Goal: Navigation & Orientation: Find specific page/section

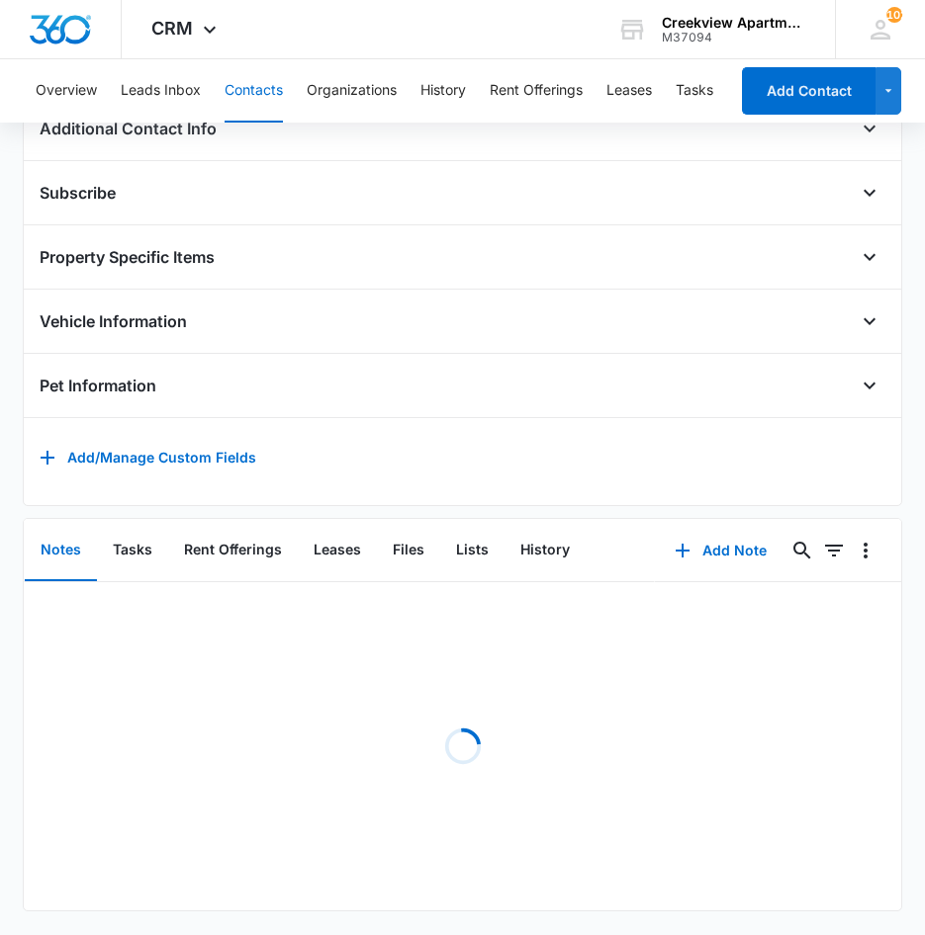
scroll to position [425, 0]
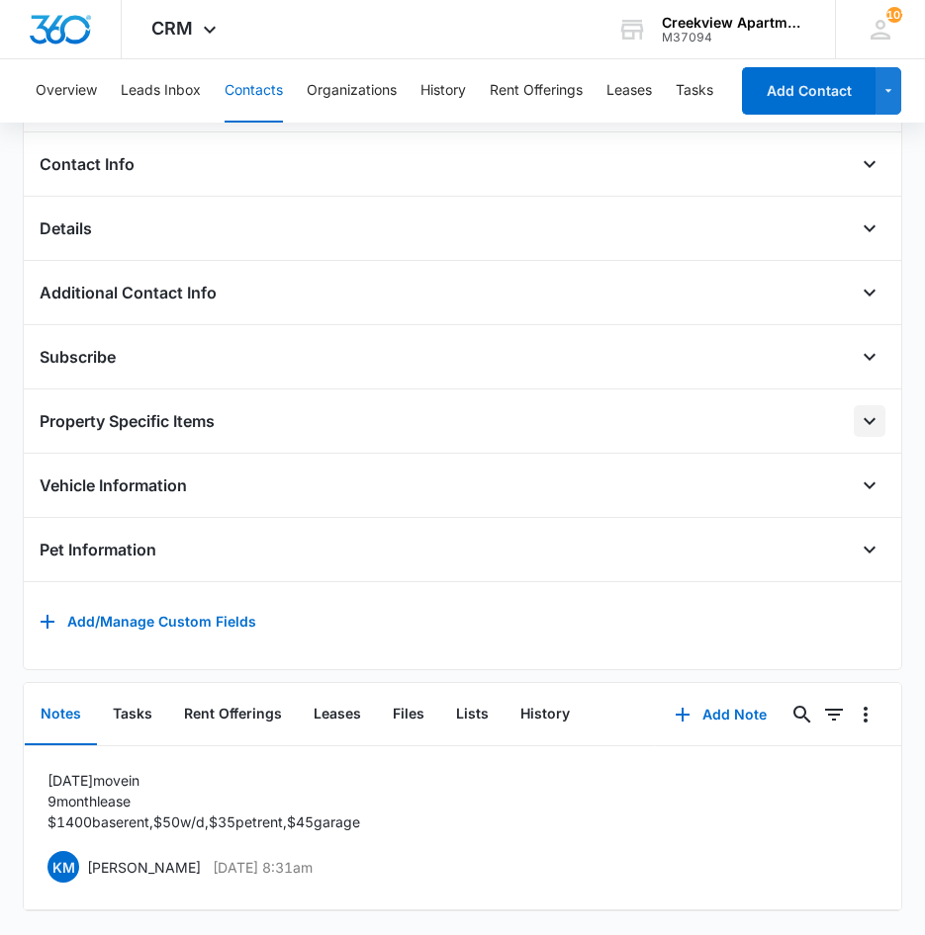
click at [857, 409] on icon "Open" at bounding box center [869, 421] width 24 height 24
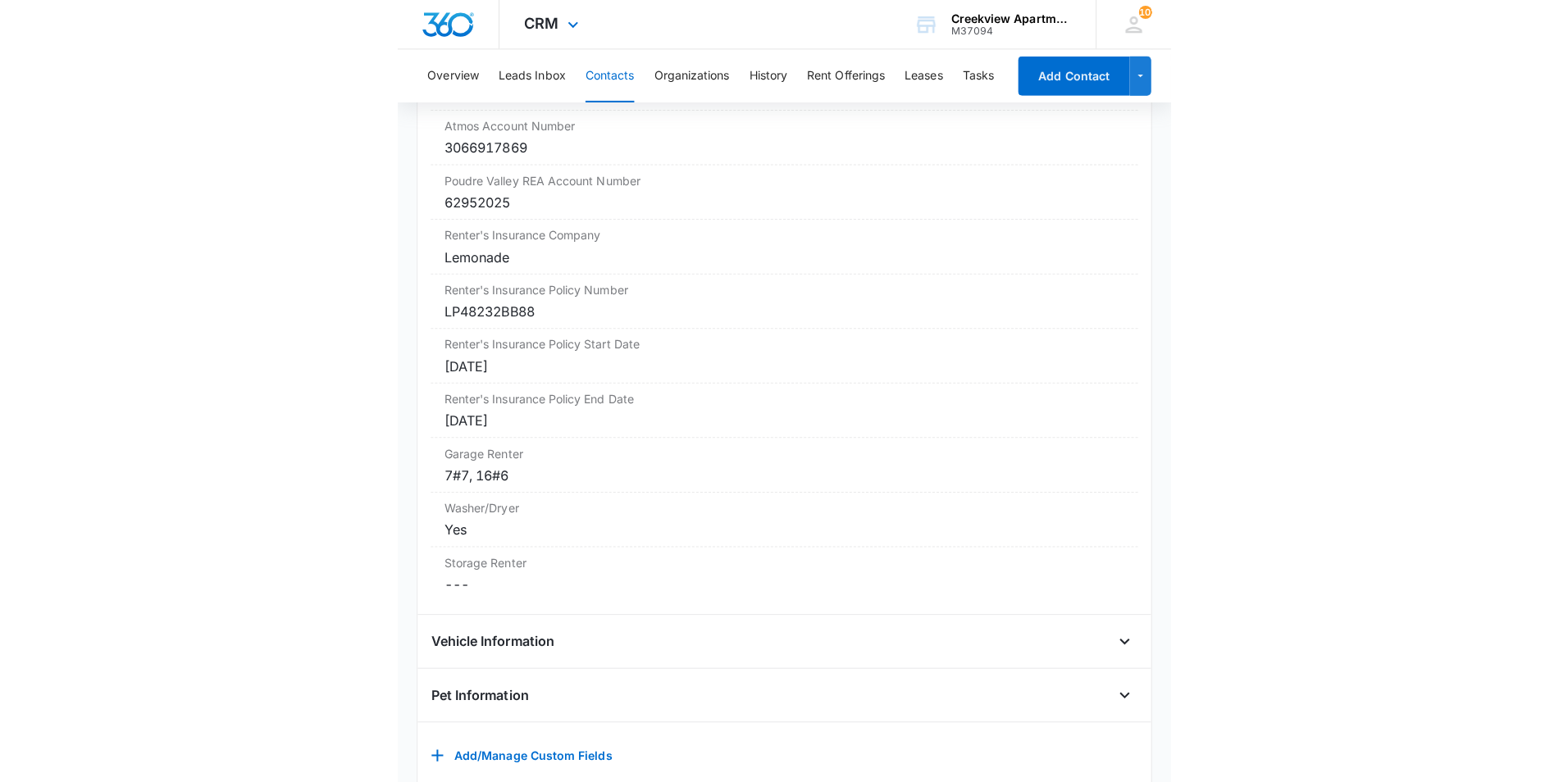
scroll to position [0, 0]
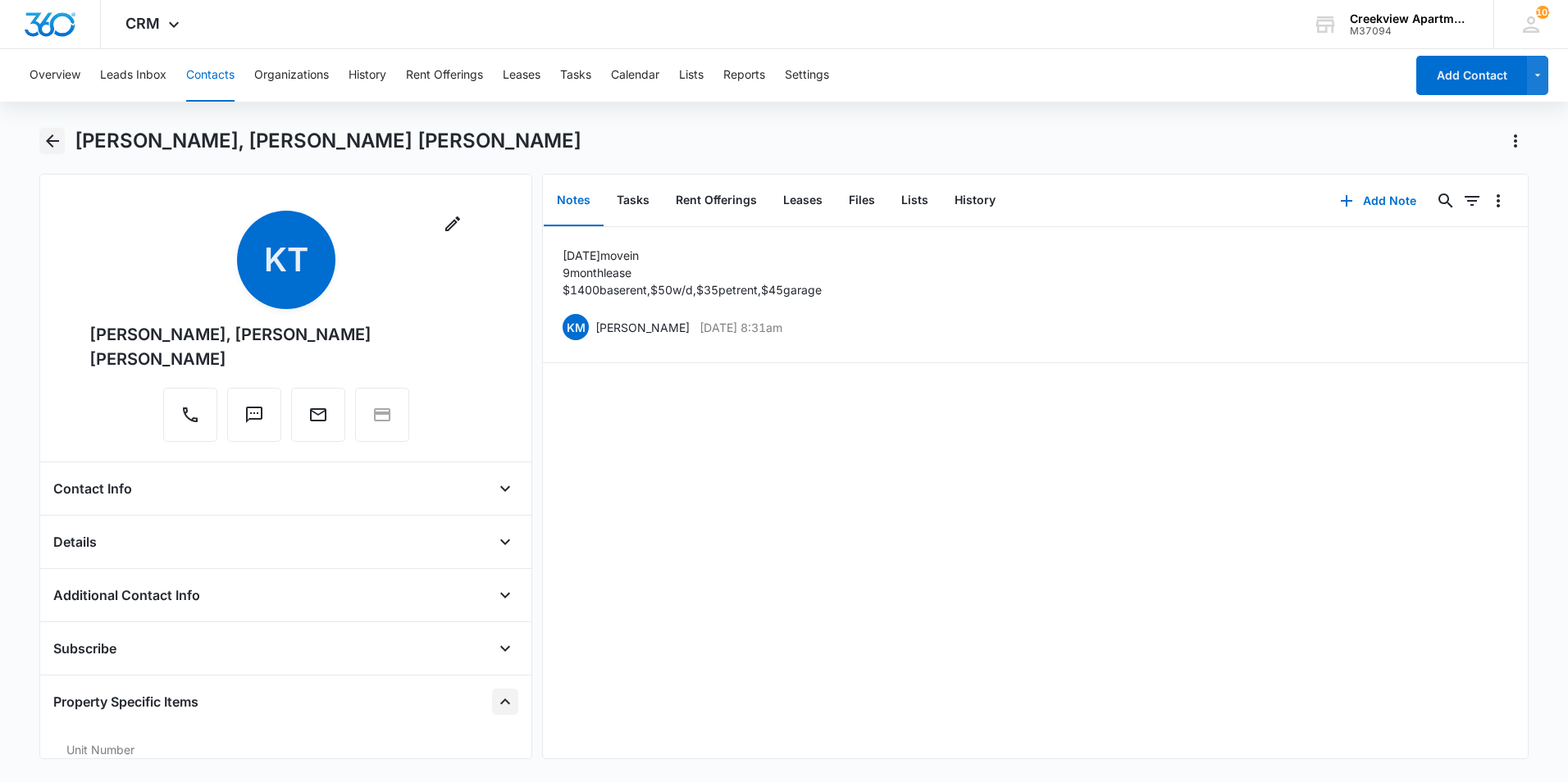
click at [58, 140] on icon "Back" at bounding box center [52, 141] width 13 height 13
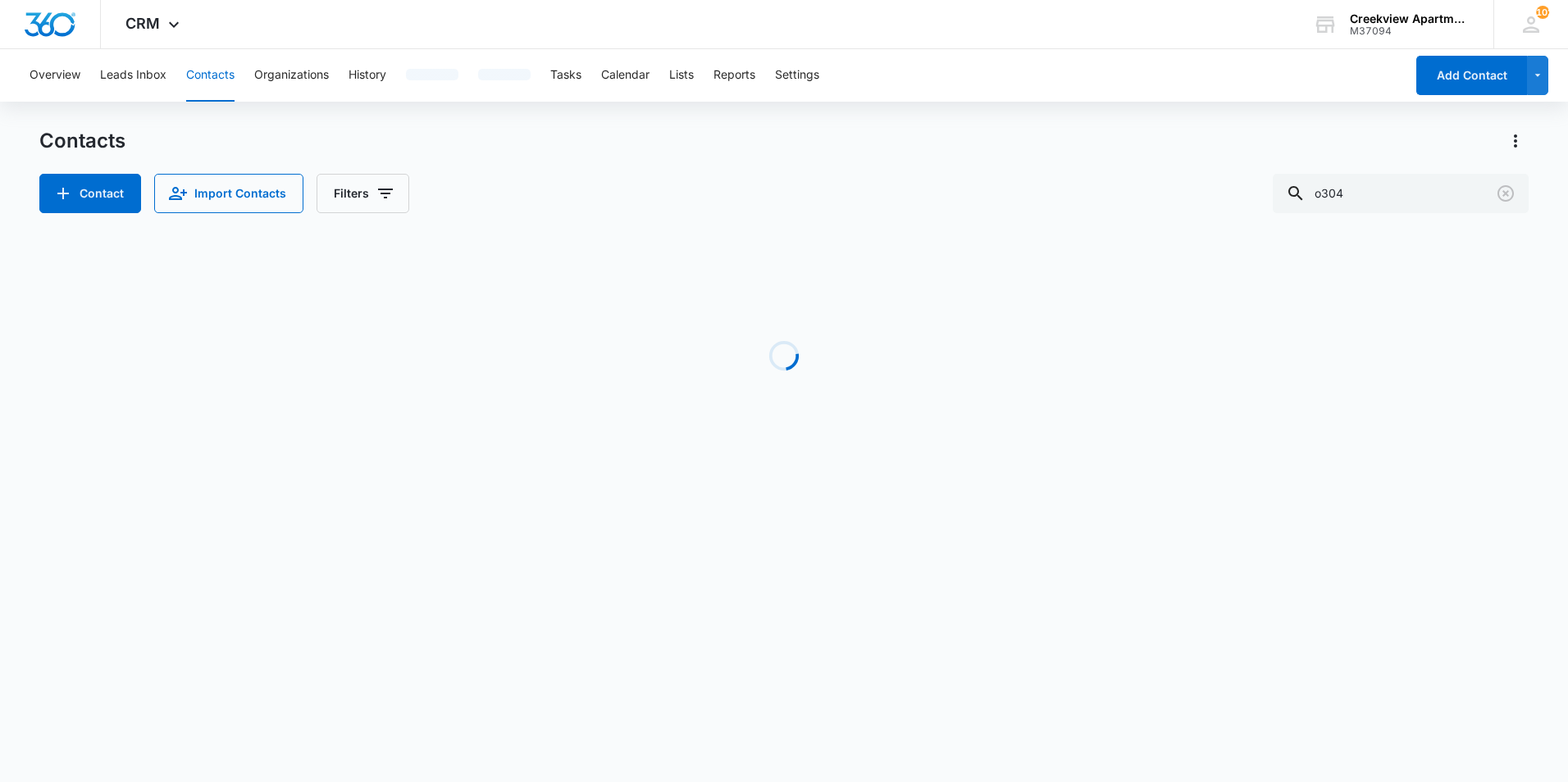
click at [219, 72] on button "Contacts" at bounding box center [210, 75] width 48 height 52
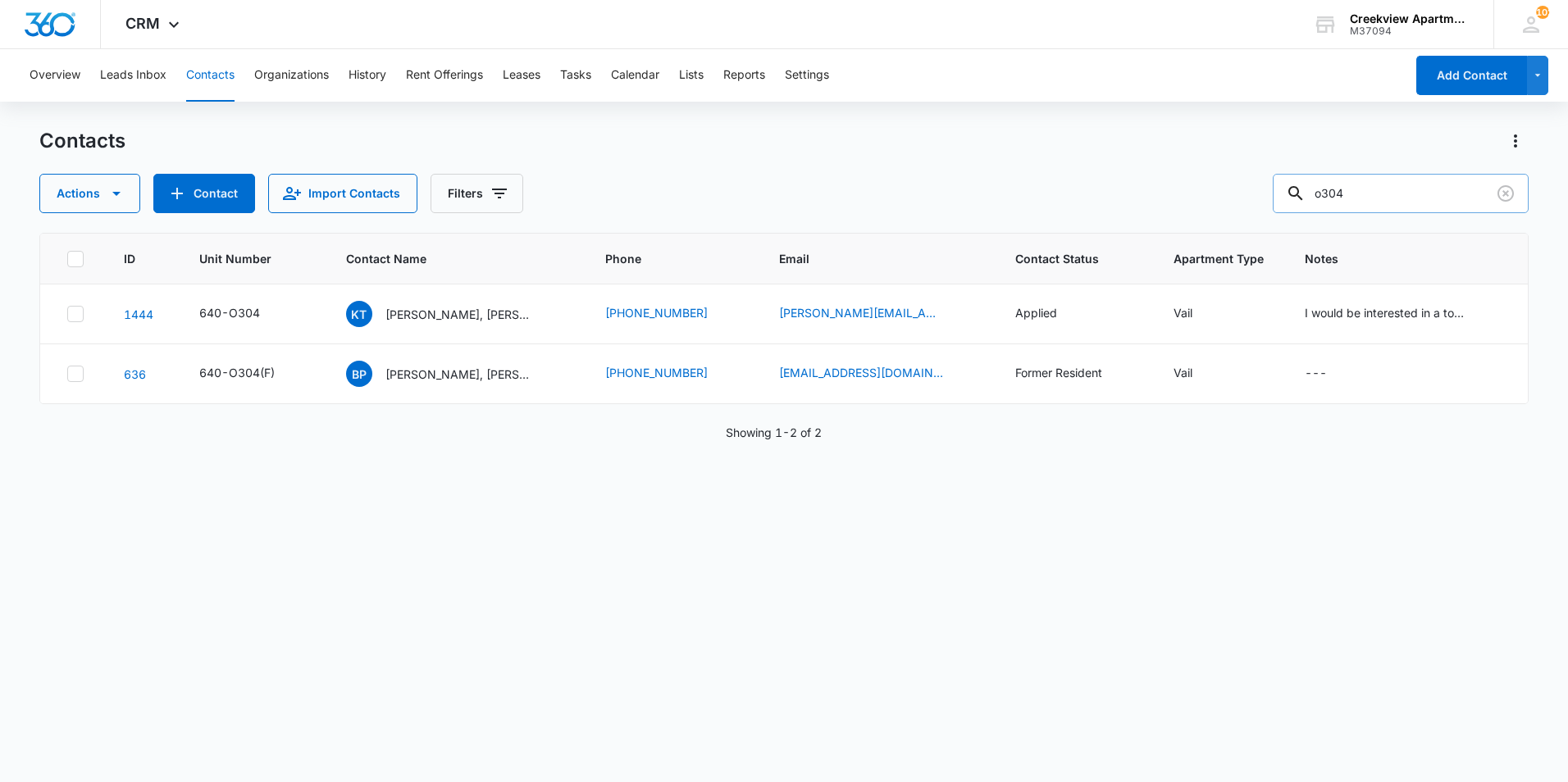
drag, startPoint x: 1447, startPoint y: 207, endPoint x: 1297, endPoint y: 210, distance: 150.0
click at [1297, 210] on input "o304" at bounding box center [1401, 193] width 256 height 39
type input "n101"
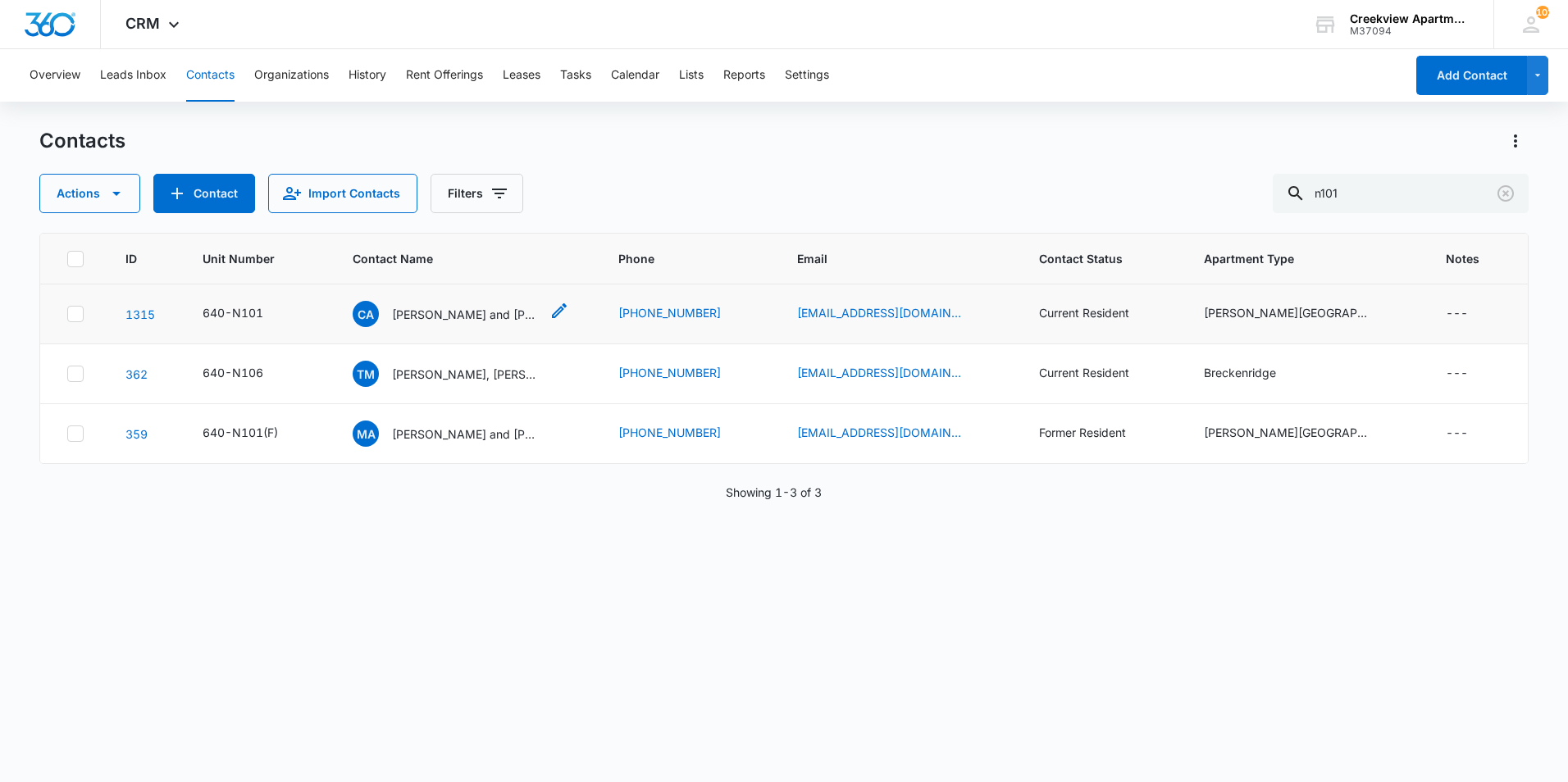
click at [473, 323] on div "Ca Christina and Venus Nira" at bounding box center [445, 314] width 187 height 27
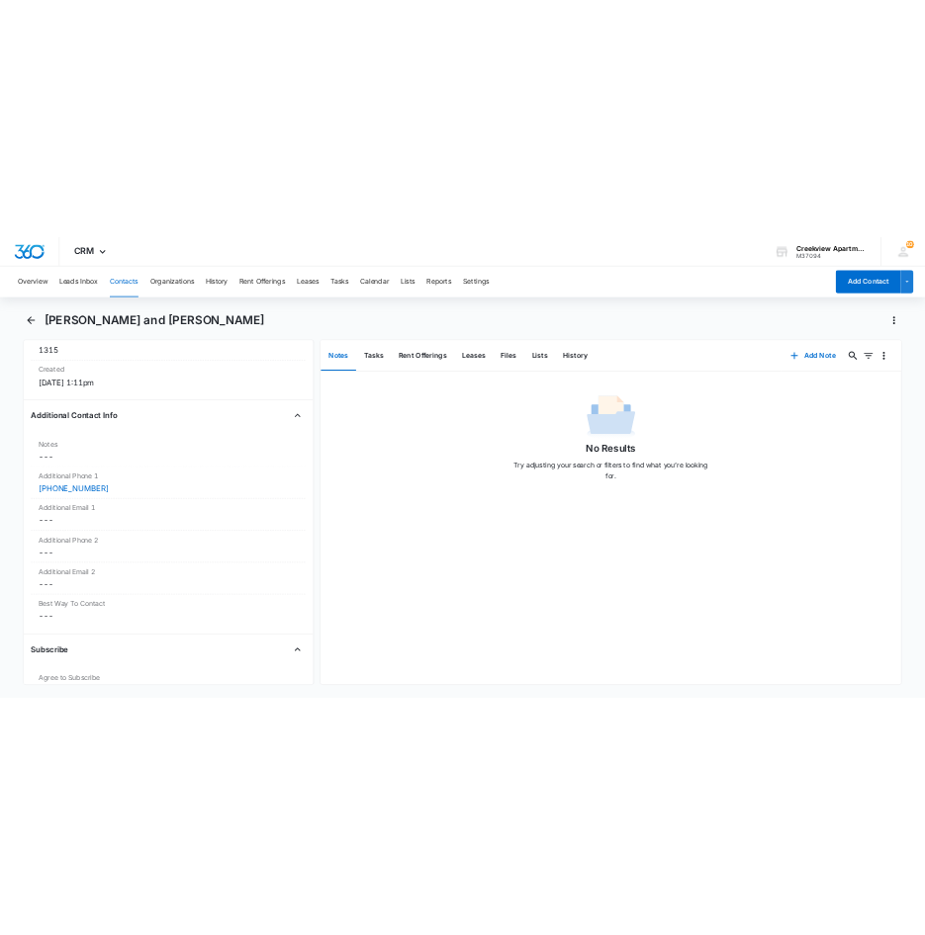
scroll to position [1384, 0]
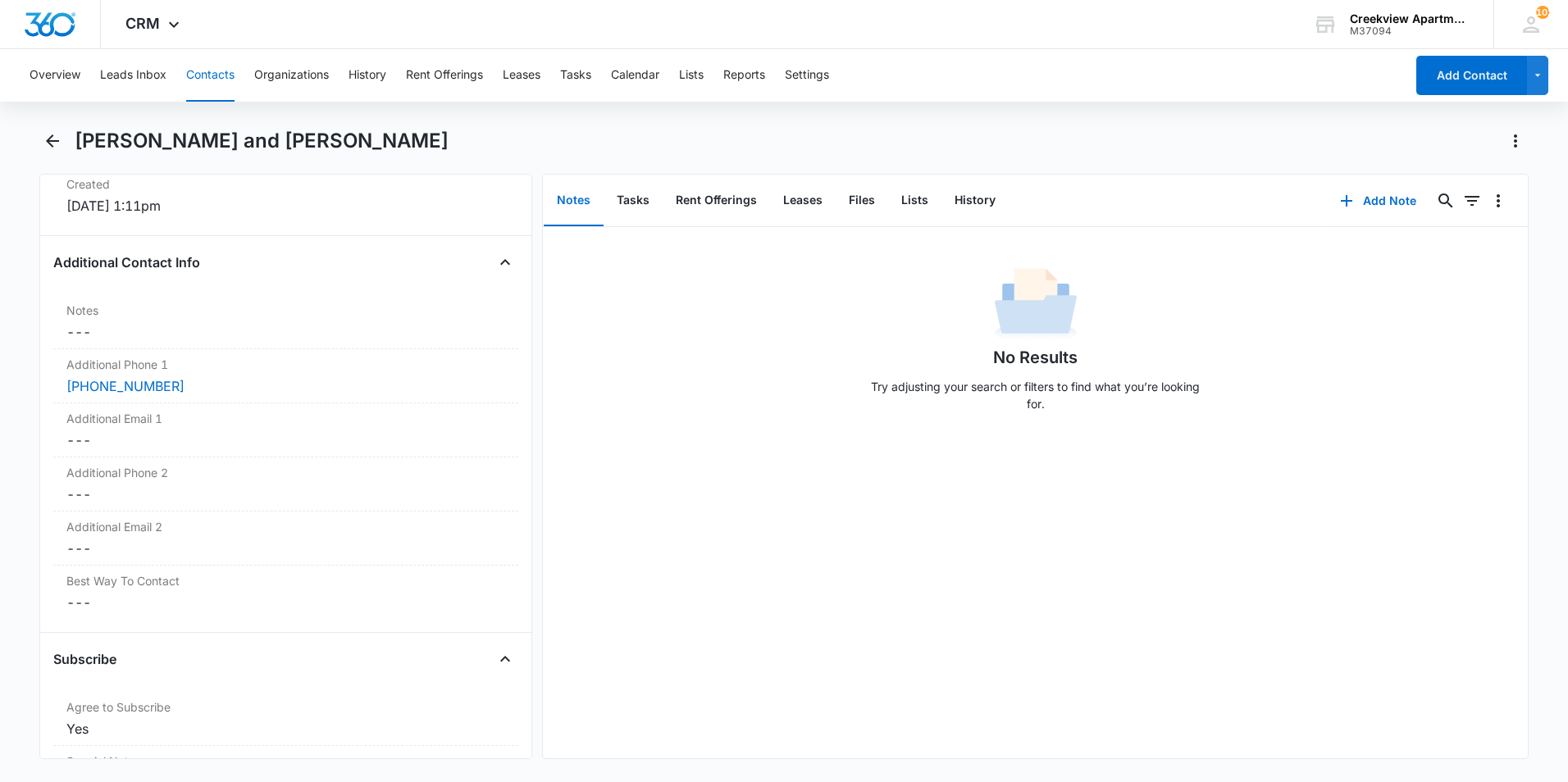
click at [806, 539] on div "No Results Try adjusting your search or filters to find what you’re looking for." at bounding box center [1036, 493] width 985 height 532
click at [1137, 352] on div "No Results Try adjusting your search or filters to find what you’re looking for." at bounding box center [1035, 344] width 344 height 163
click at [45, 129] on button "Back" at bounding box center [51, 141] width 26 height 27
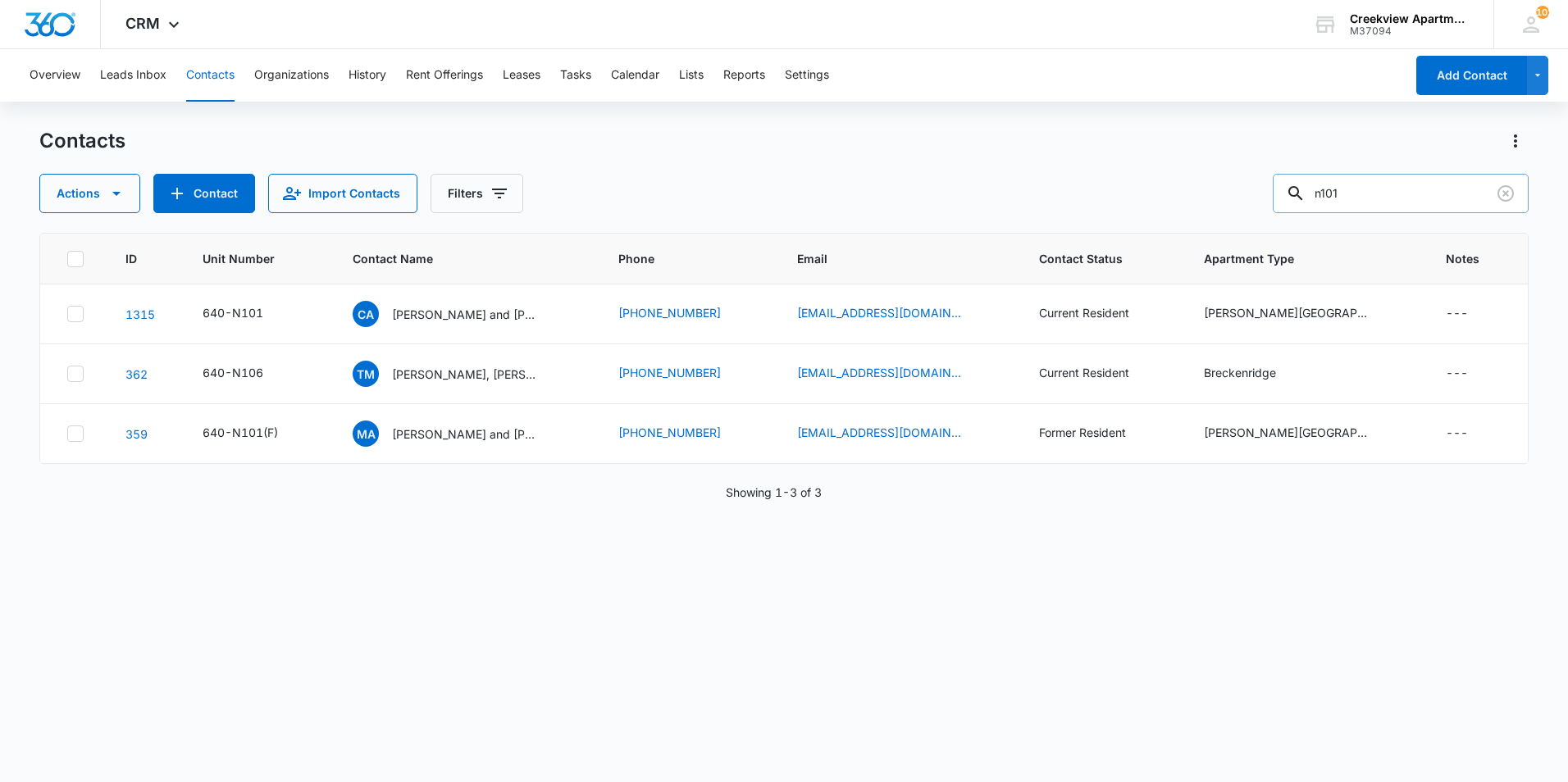
drag, startPoint x: 1365, startPoint y: 194, endPoint x: 1294, endPoint y: 195, distance: 71.0
click at [1294, 195] on input "n101" at bounding box center [1401, 193] width 256 height 39
type input "DWAYNE"
click at [1499, 192] on icon "Clear" at bounding box center [1506, 193] width 17 height 17
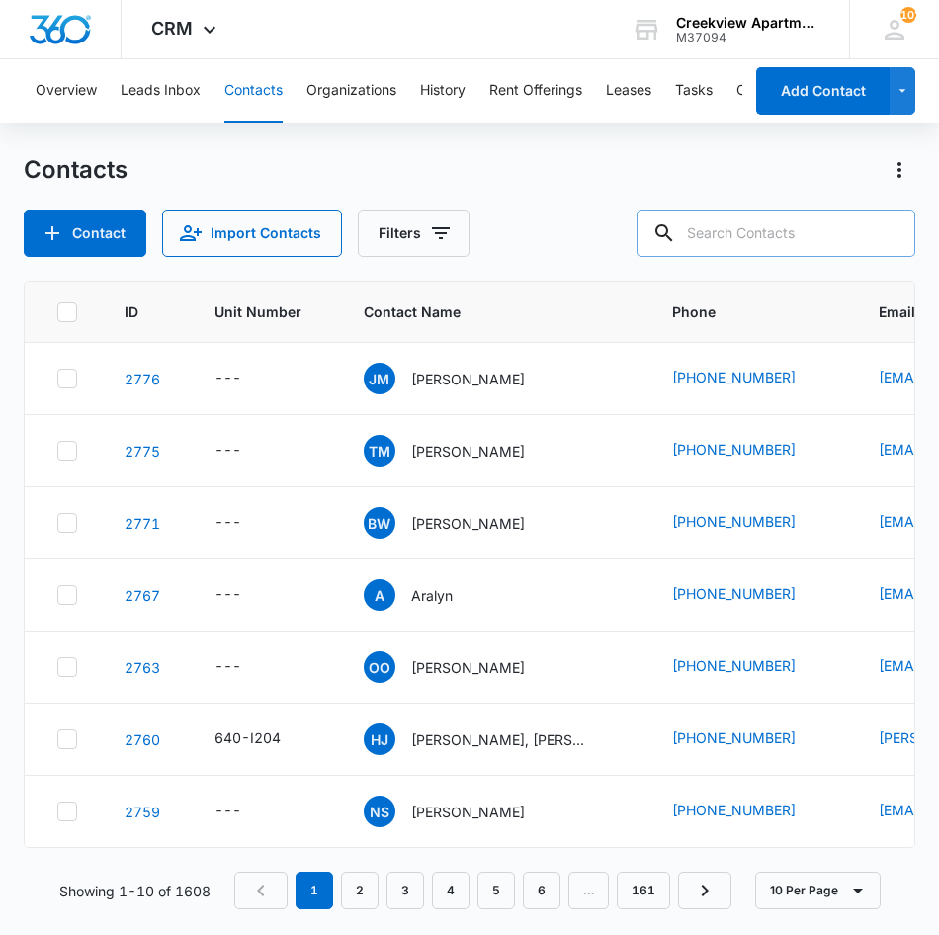
click at [770, 228] on input "text" at bounding box center [776, 233] width 279 height 47
type input "f301"
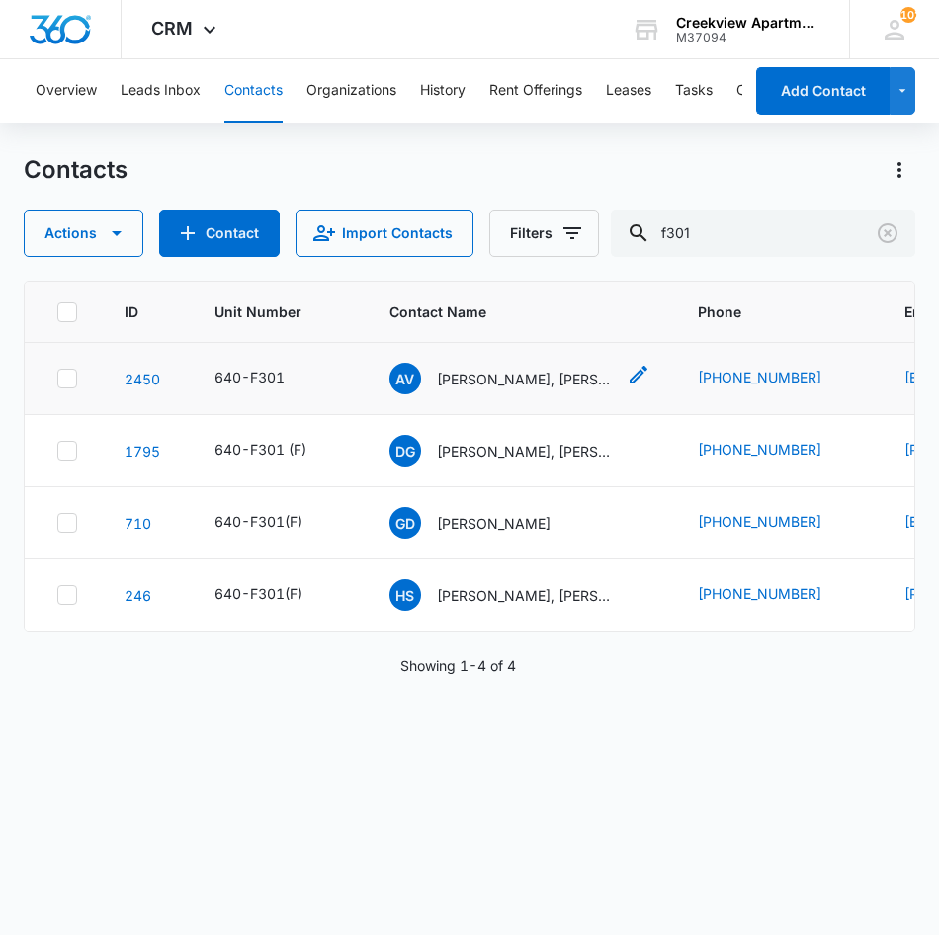
click at [561, 374] on p "Ariel VanSteinburg, Alexander Gallagher" at bounding box center [526, 379] width 178 height 21
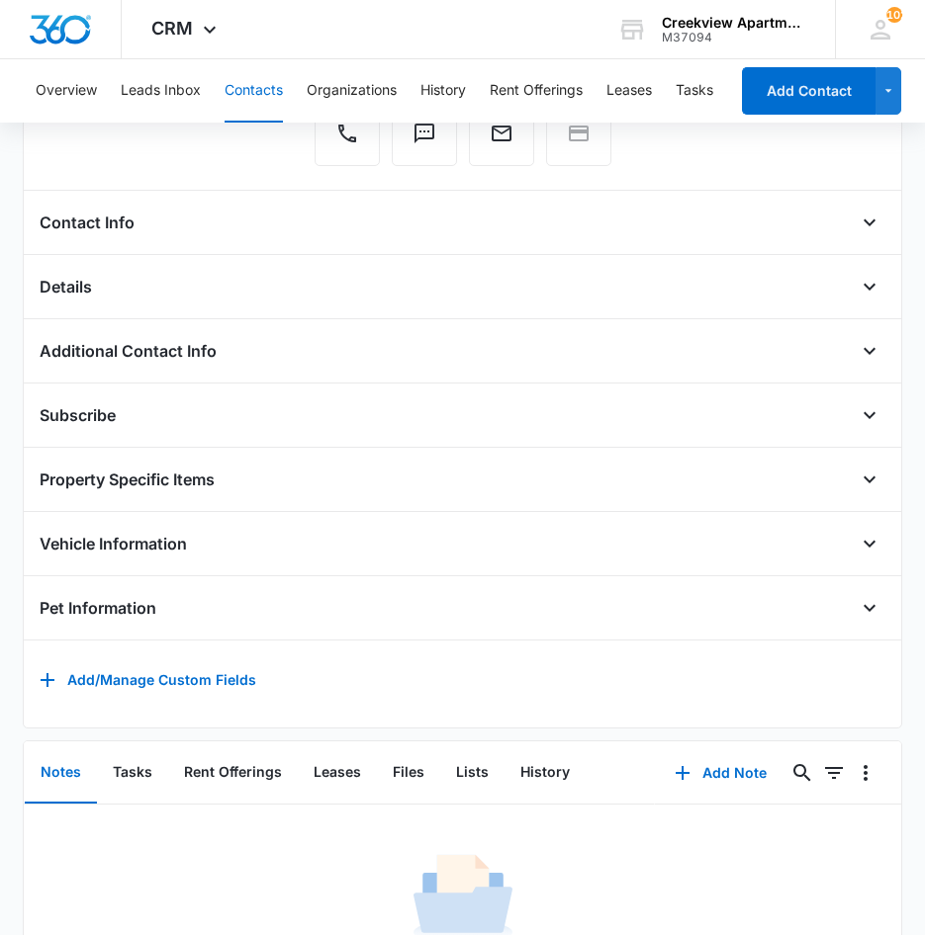
scroll to position [303, 0]
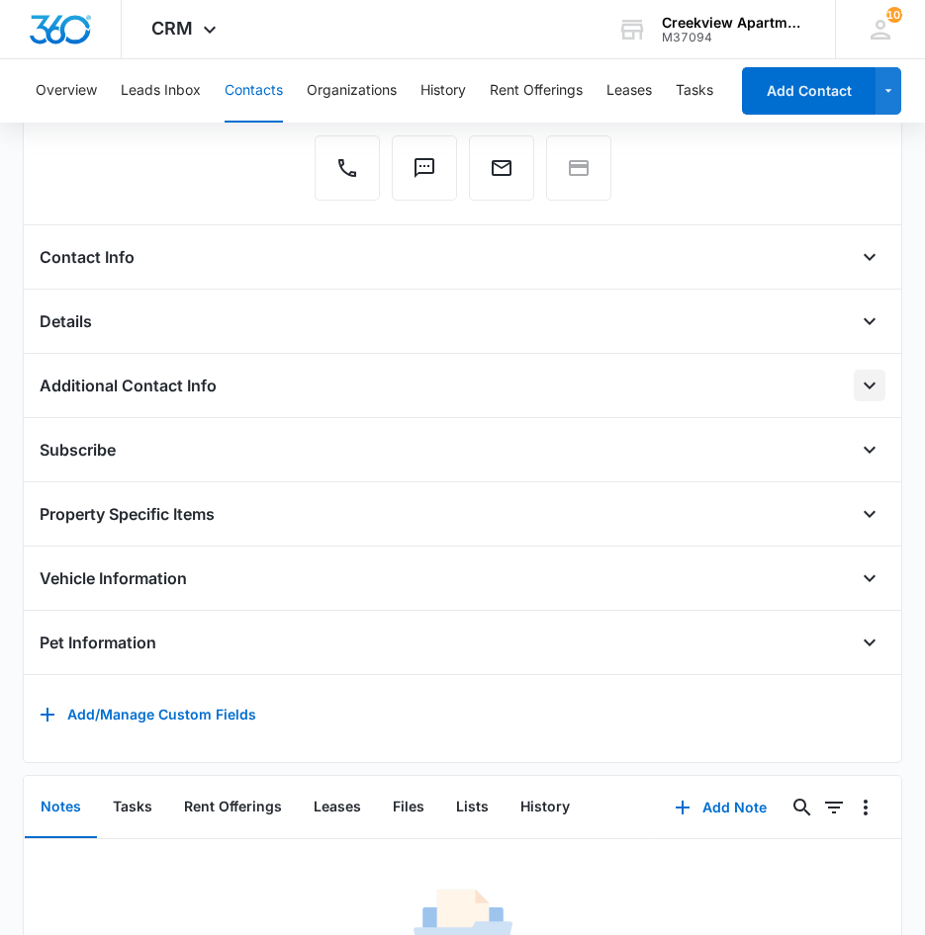
click at [857, 396] on icon "Open" at bounding box center [869, 386] width 24 height 24
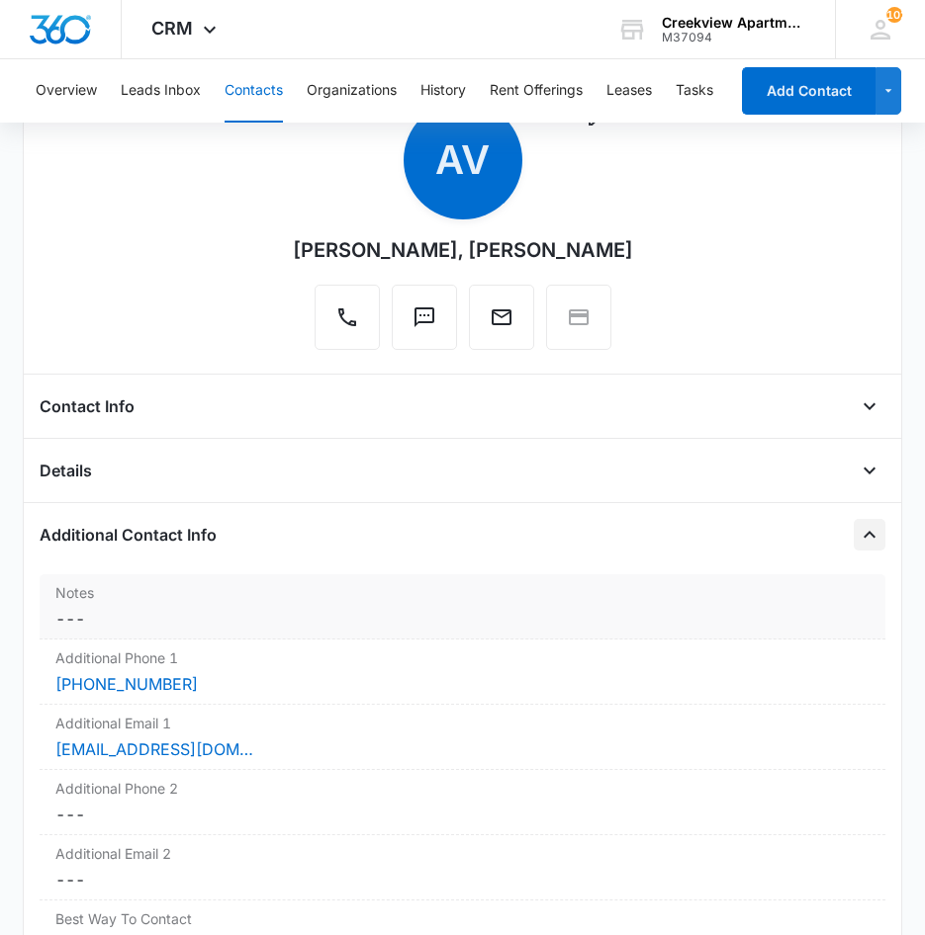
scroll to position [0, 0]
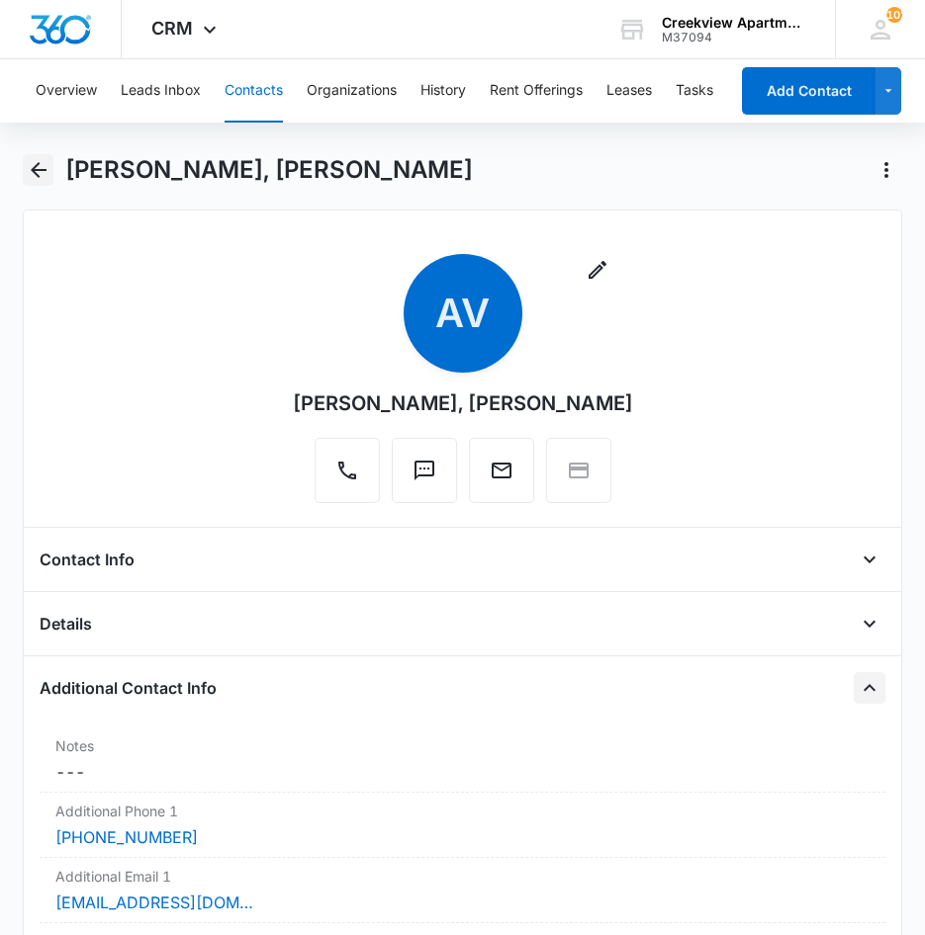
click at [48, 167] on button "Back" at bounding box center [38, 170] width 31 height 32
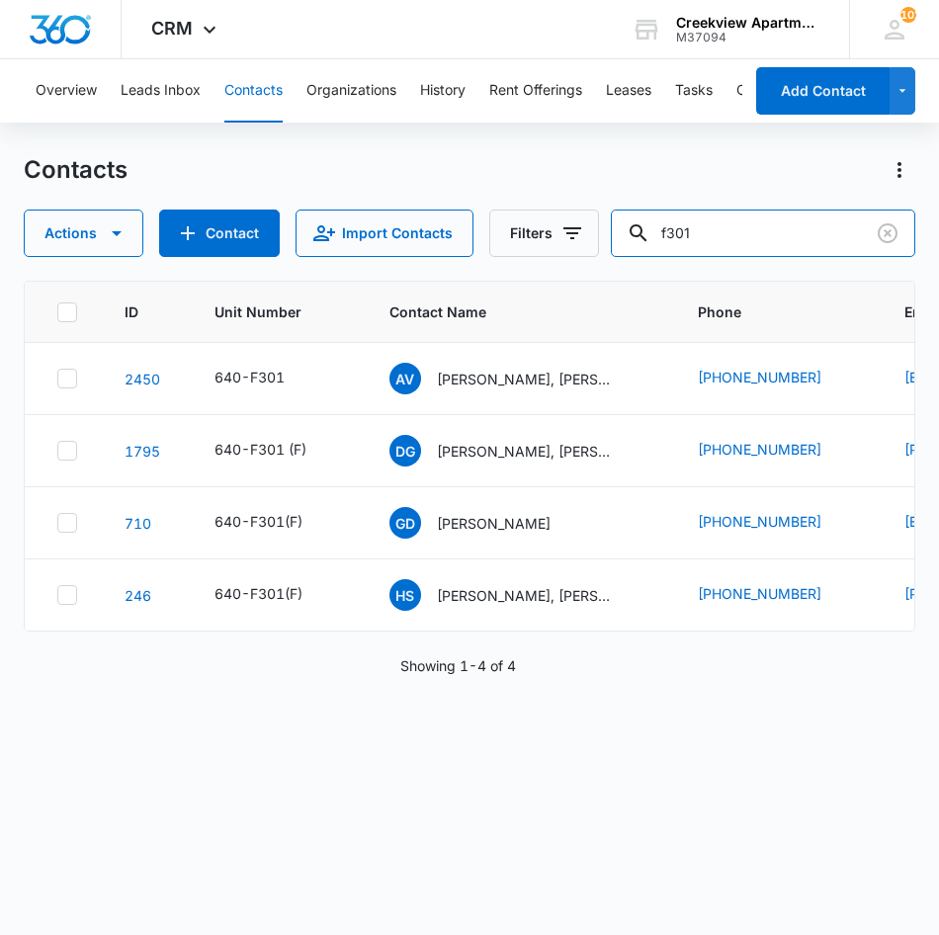
drag, startPoint x: 713, startPoint y: 230, endPoint x: 612, endPoint y: 230, distance: 100.9
click at [612, 230] on div "Actions Contact Import Contacts Filters f301" at bounding box center [470, 233] width 893 height 47
type input "i100"
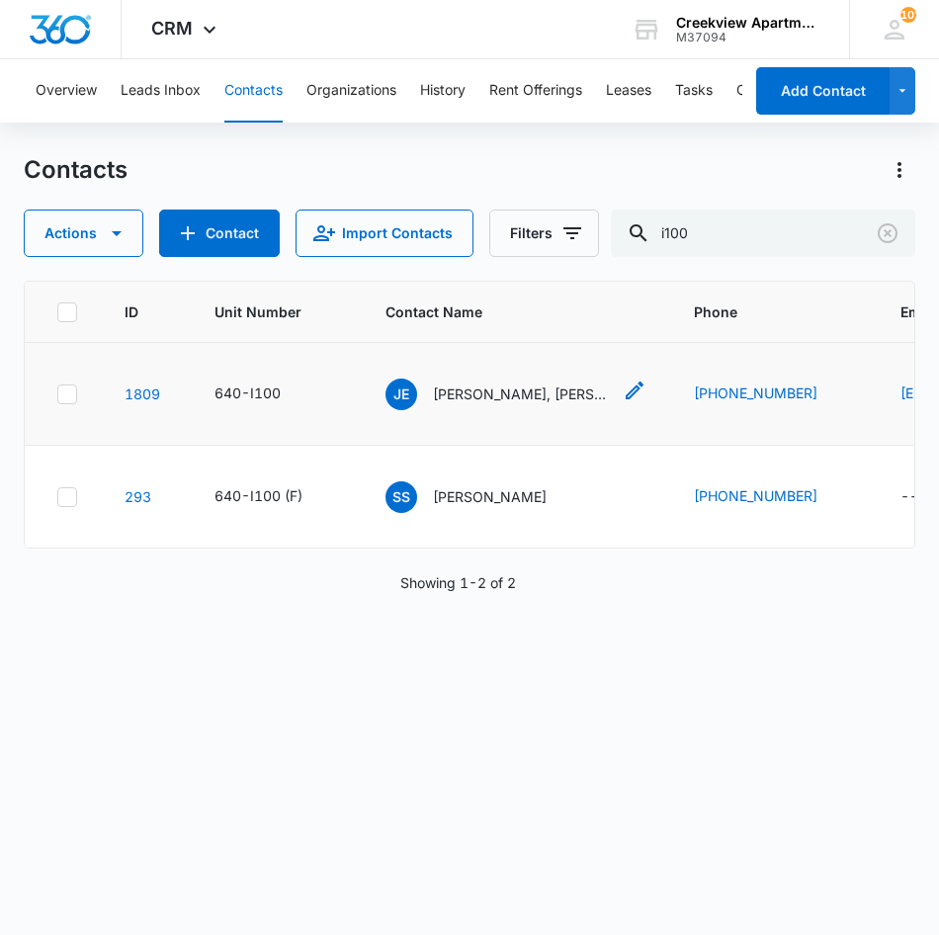
click at [555, 398] on p "Joshua Eagleton, Kambree Bules" at bounding box center [522, 394] width 178 height 21
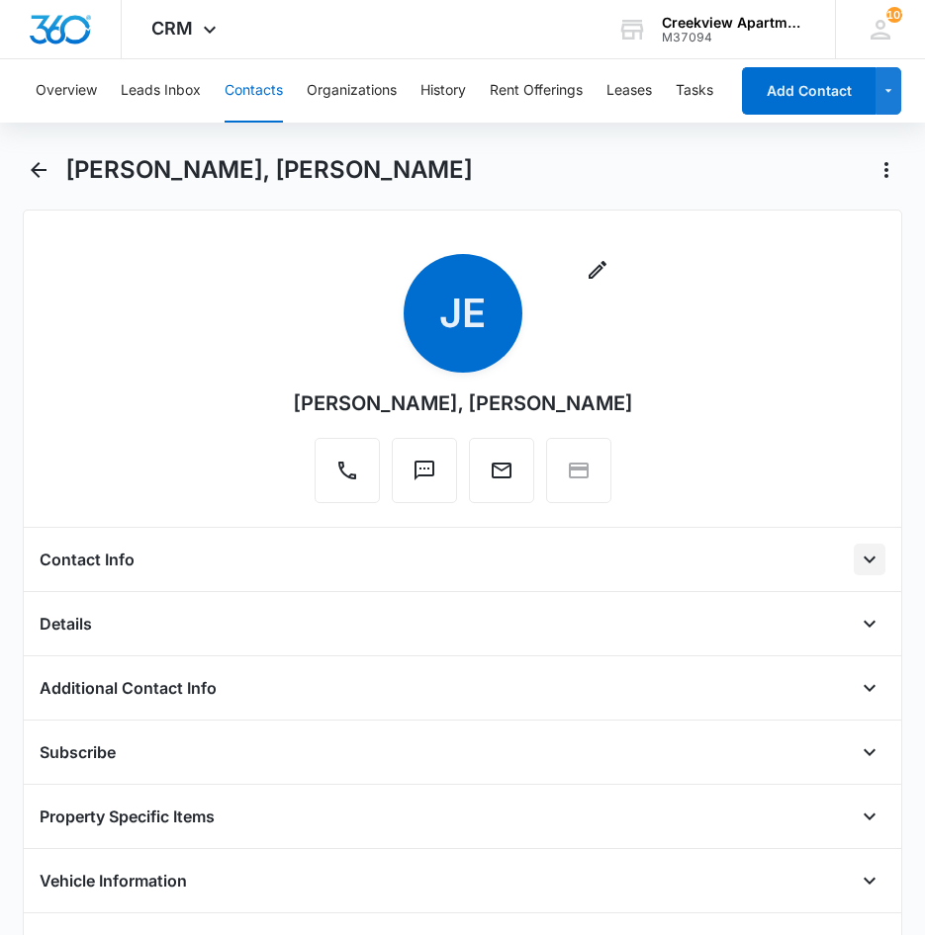
click at [857, 558] on icon "Open" at bounding box center [869, 560] width 24 height 24
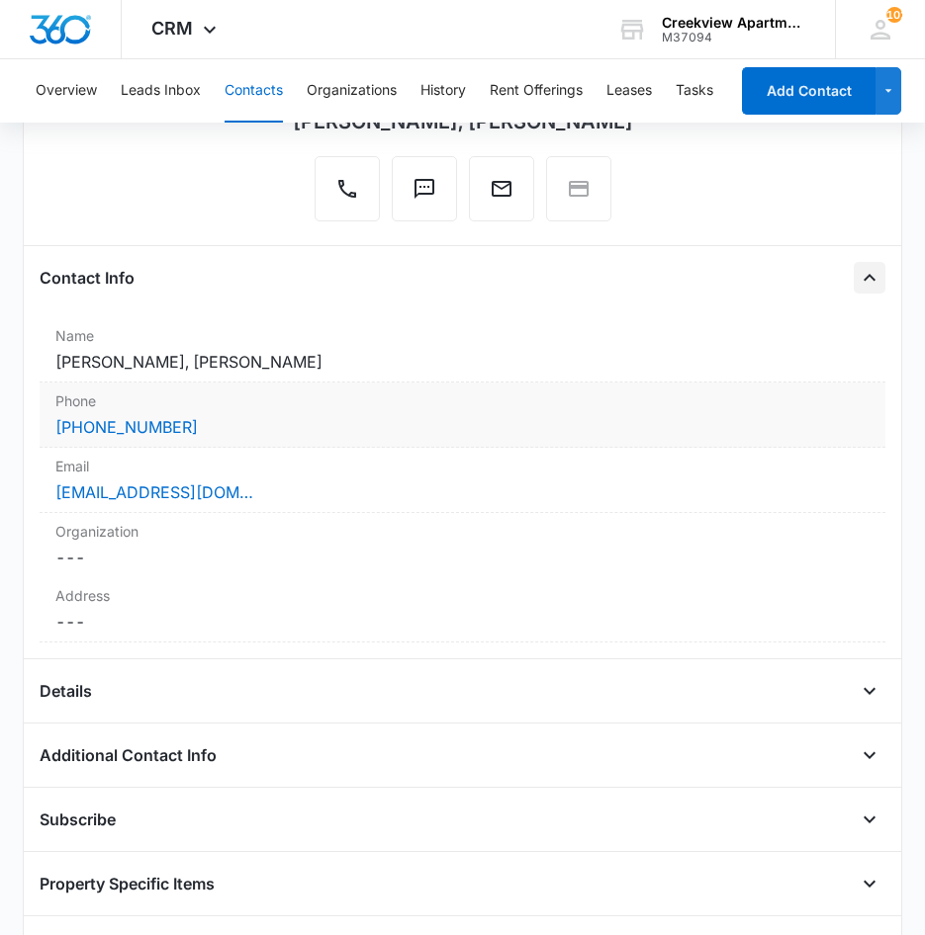
scroll to position [396, 0]
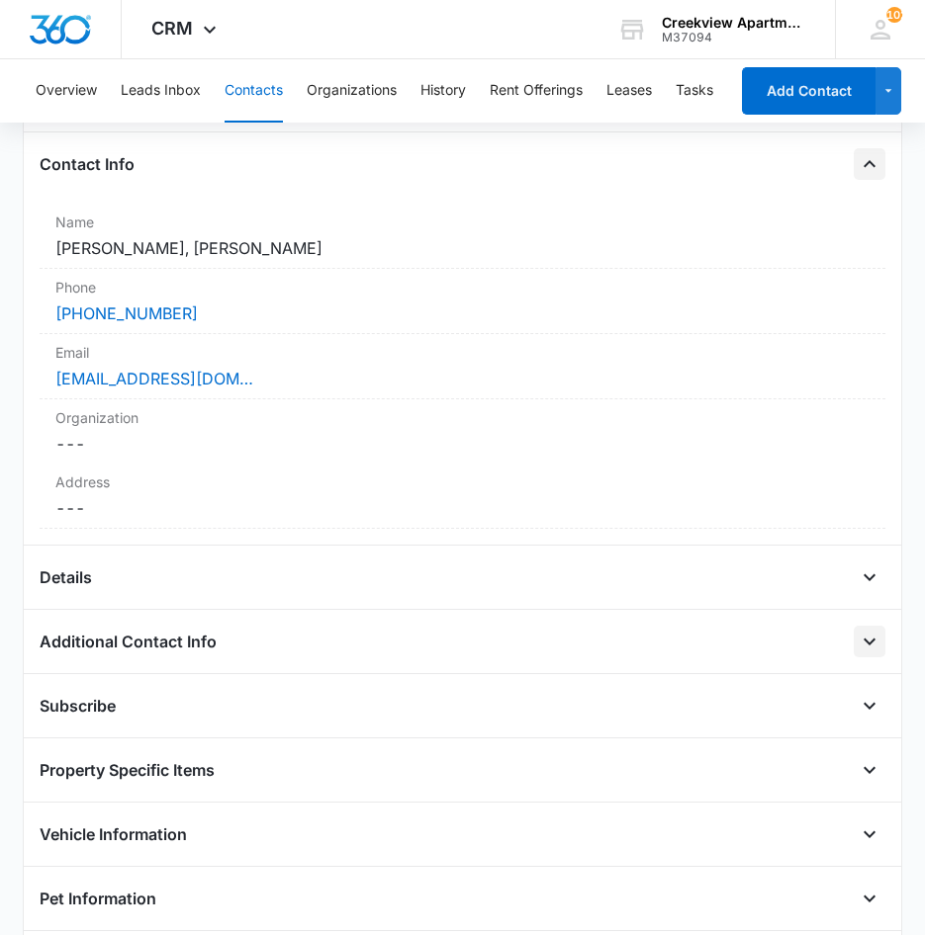
click at [857, 648] on icon "Open" at bounding box center [869, 642] width 24 height 24
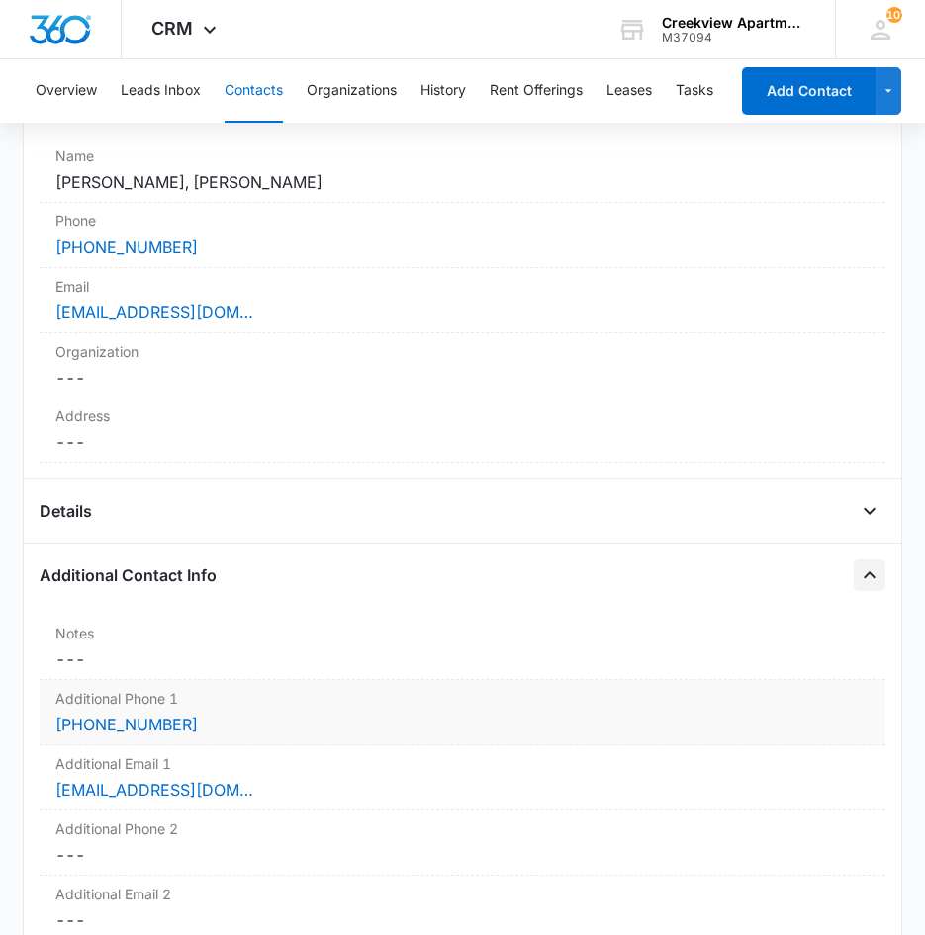
scroll to position [494, 0]
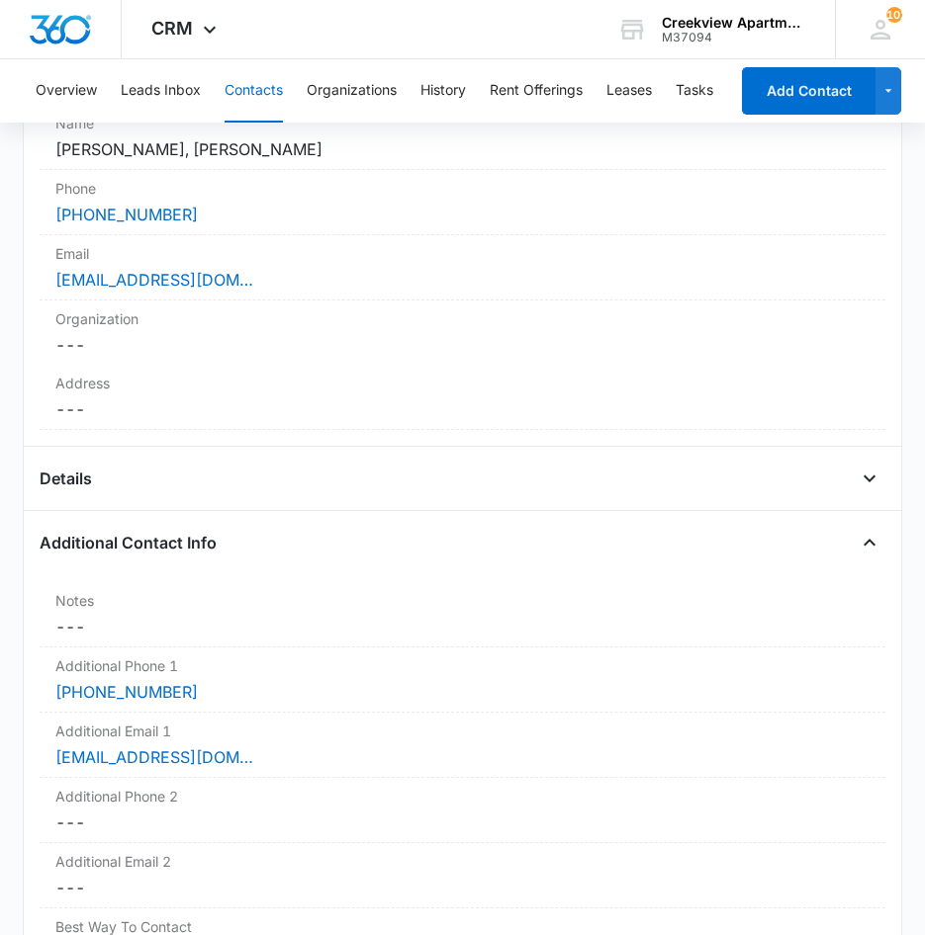
click at [252, 93] on button "Contacts" at bounding box center [253, 90] width 58 height 63
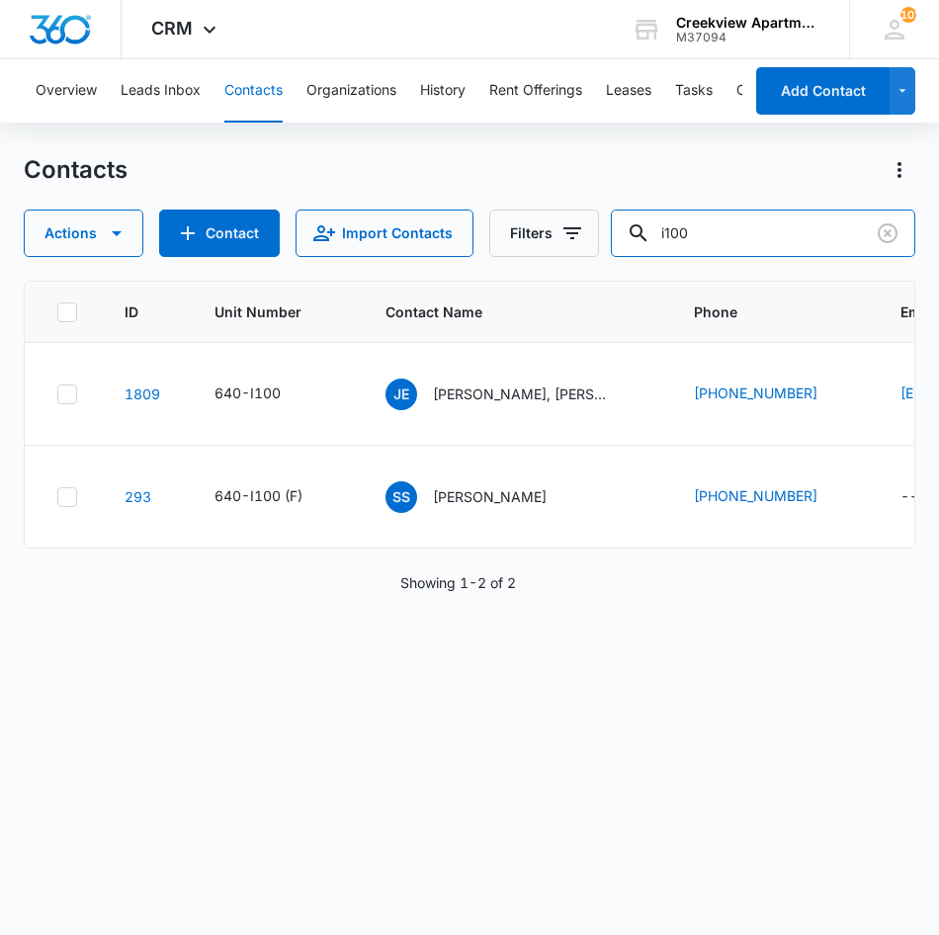
drag, startPoint x: 739, startPoint y: 245, endPoint x: 620, endPoint y: 242, distance: 118.7
click at [620, 242] on div "Actions Contact Import Contacts Filters i100" at bounding box center [470, 233] width 893 height 47
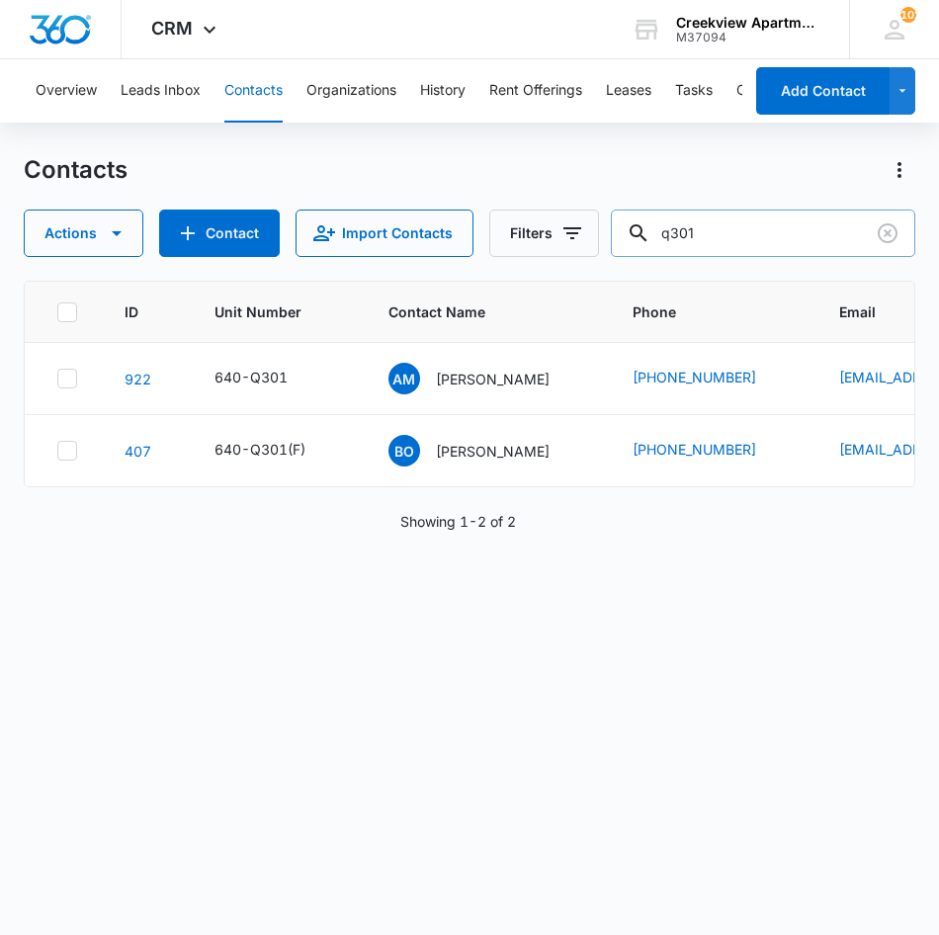
click at [842, 251] on input "q301" at bounding box center [763, 233] width 305 height 47
type input "q"
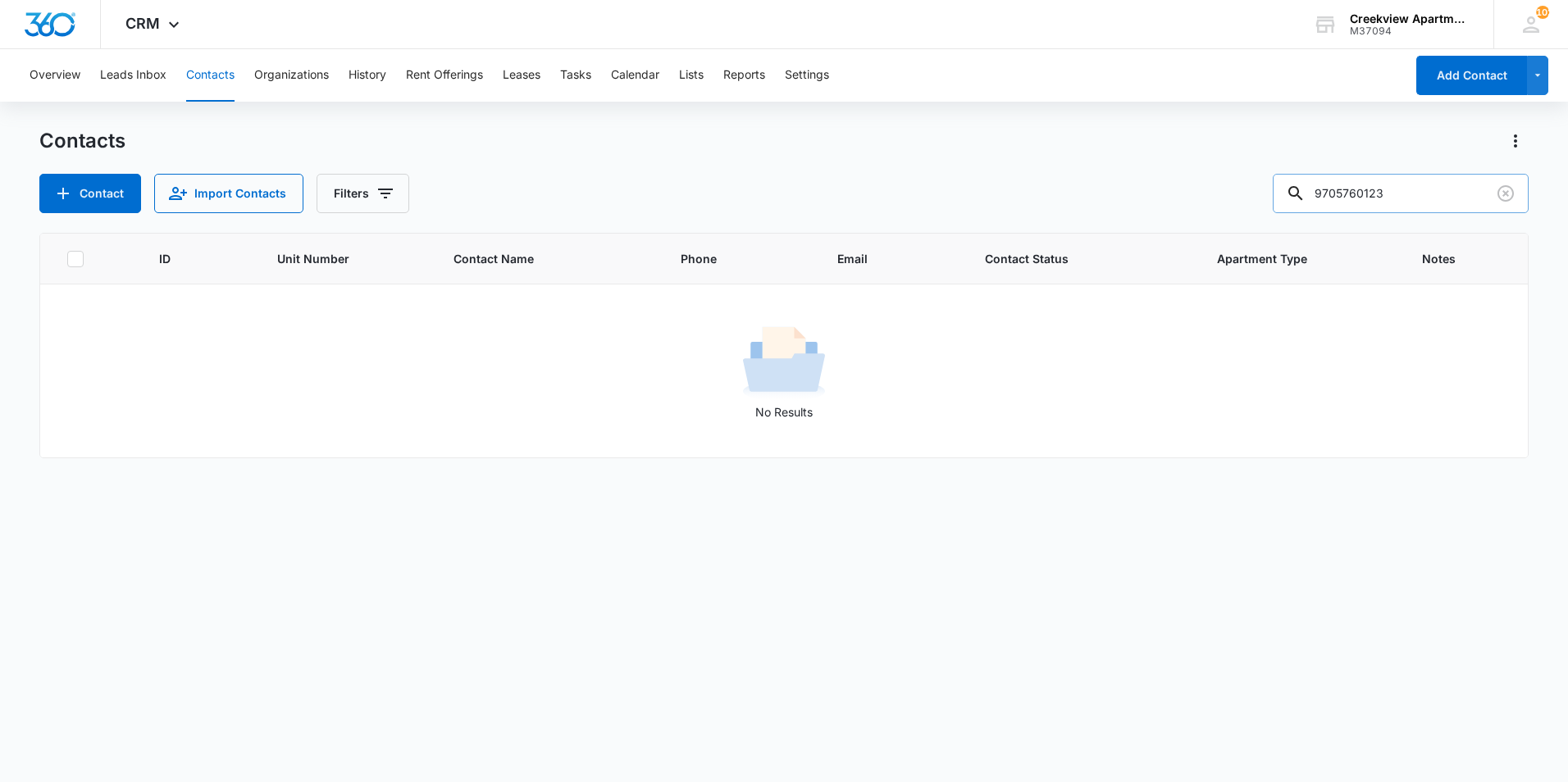
drag, startPoint x: 1368, startPoint y: 197, endPoint x: 1357, endPoint y: 197, distance: 11.0
click at [1357, 197] on input "9705760123" at bounding box center [1401, 193] width 256 height 39
type input "9"
type input "benita"
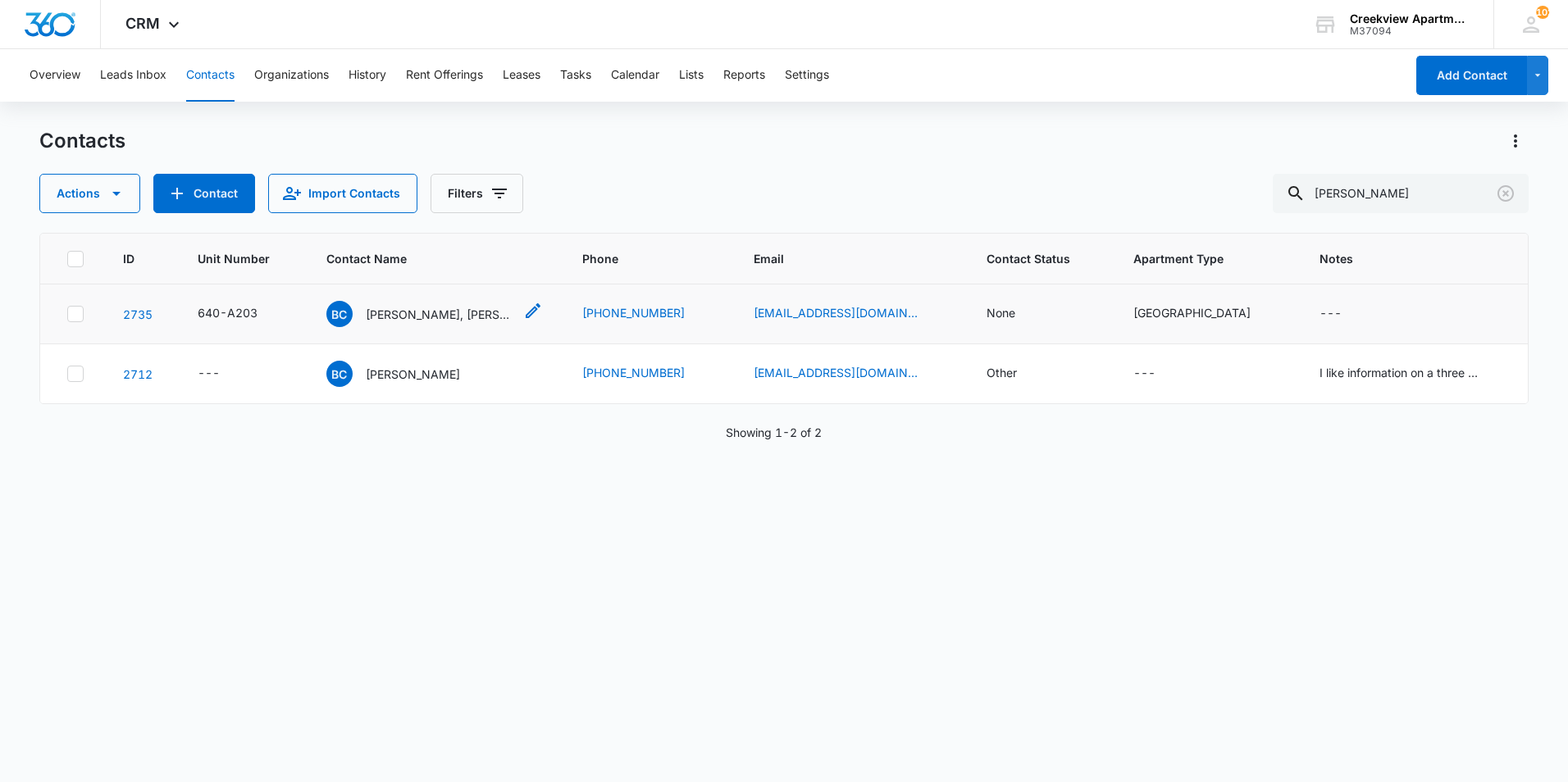
click at [459, 316] on p "Benita Carbajal, Allie Cunningham, Antonio Hernandez" at bounding box center [439, 314] width 148 height 17
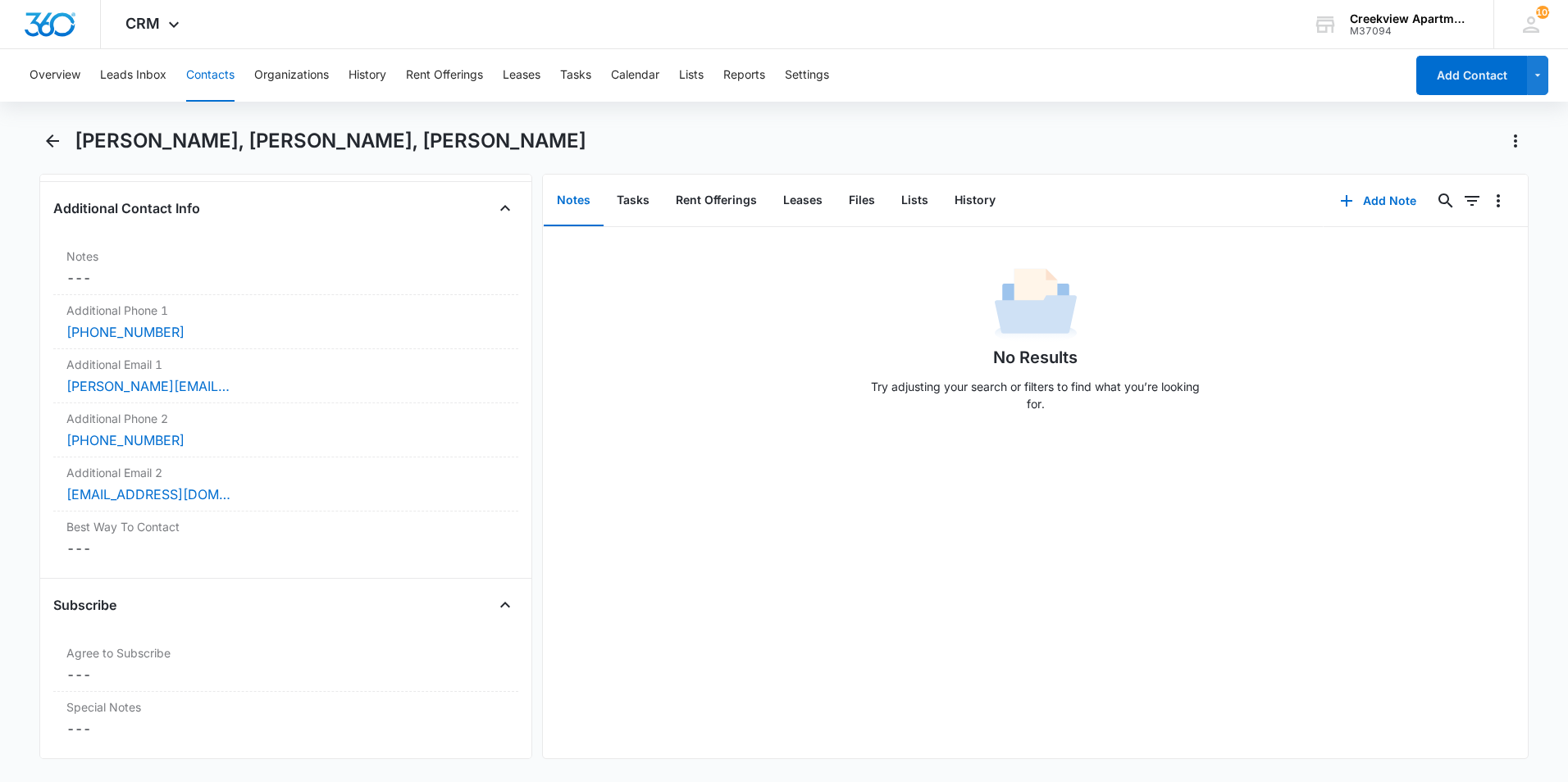
scroll to position [1230, 0]
